Goal: Information Seeking & Learning: Understand process/instructions

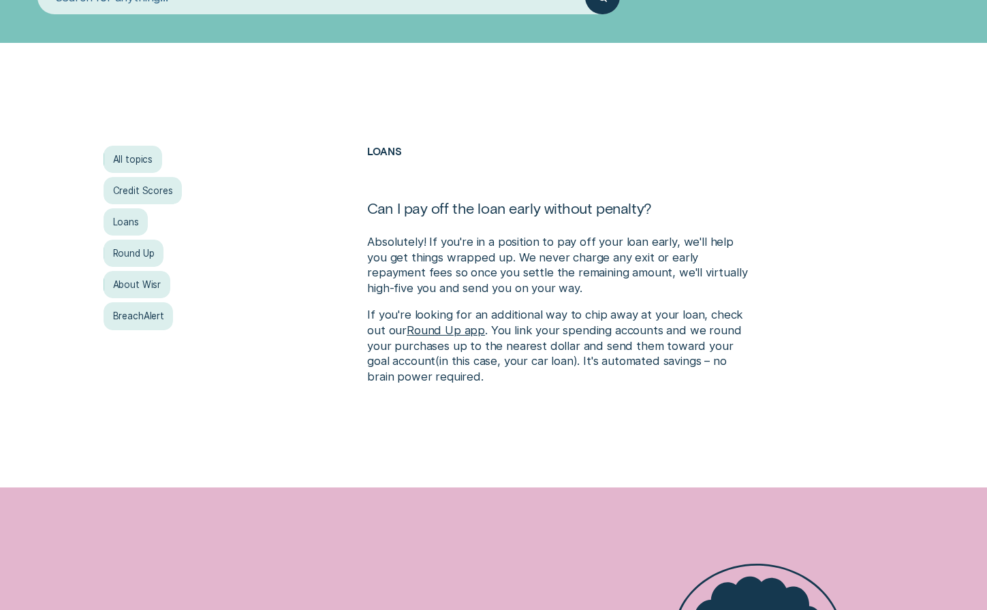
scroll to position [179, 0]
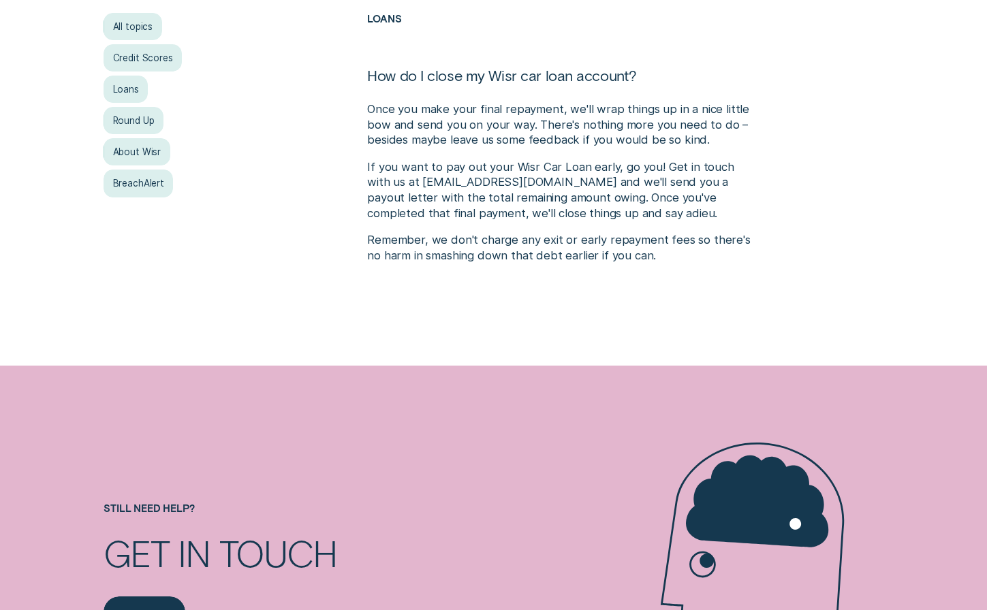
scroll to position [315, 0]
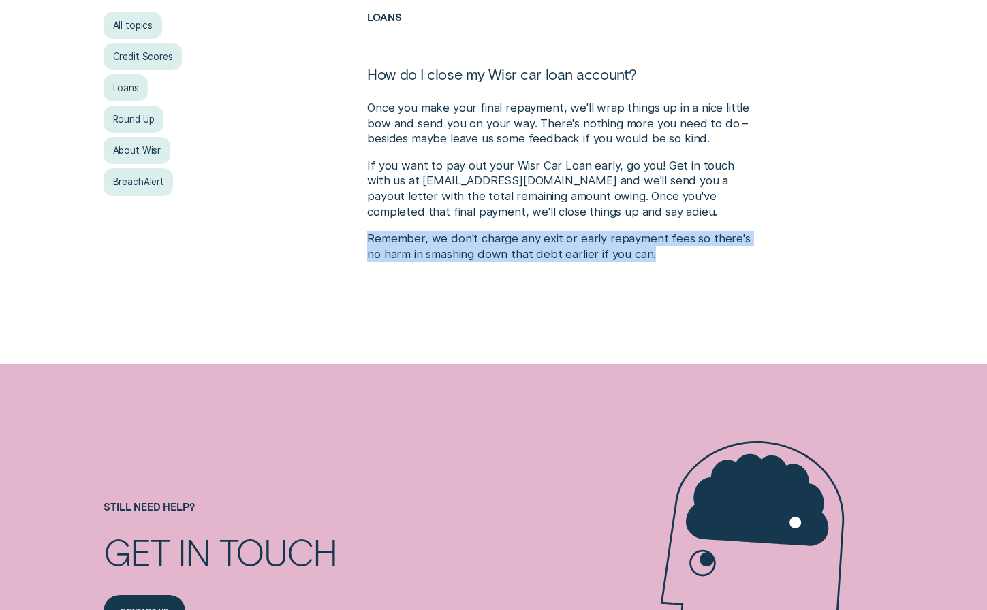
drag, startPoint x: 657, startPoint y: 255, endPoint x: 384, endPoint y: 223, distance: 275.1
click at [384, 223] on div "Once you make your final repayment, we'll wrap things up in a nice little bow a…" at bounding box center [559, 180] width 384 height 161
copy p "Remember, we don't charge any exit or early repayment fees so there's no harm i…"
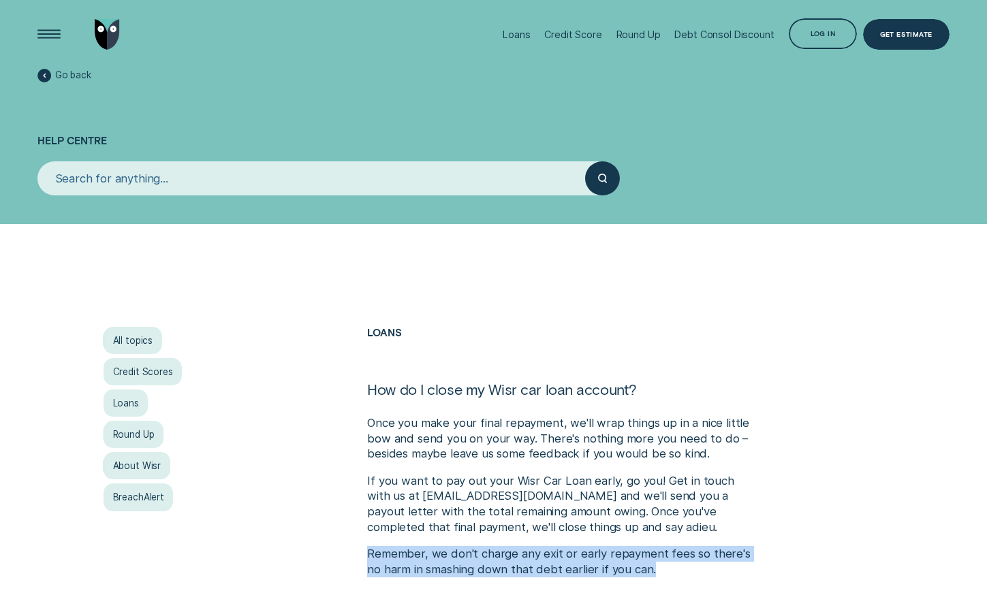
scroll to position [0, 0]
